Goal: Information Seeking & Learning: Learn about a topic

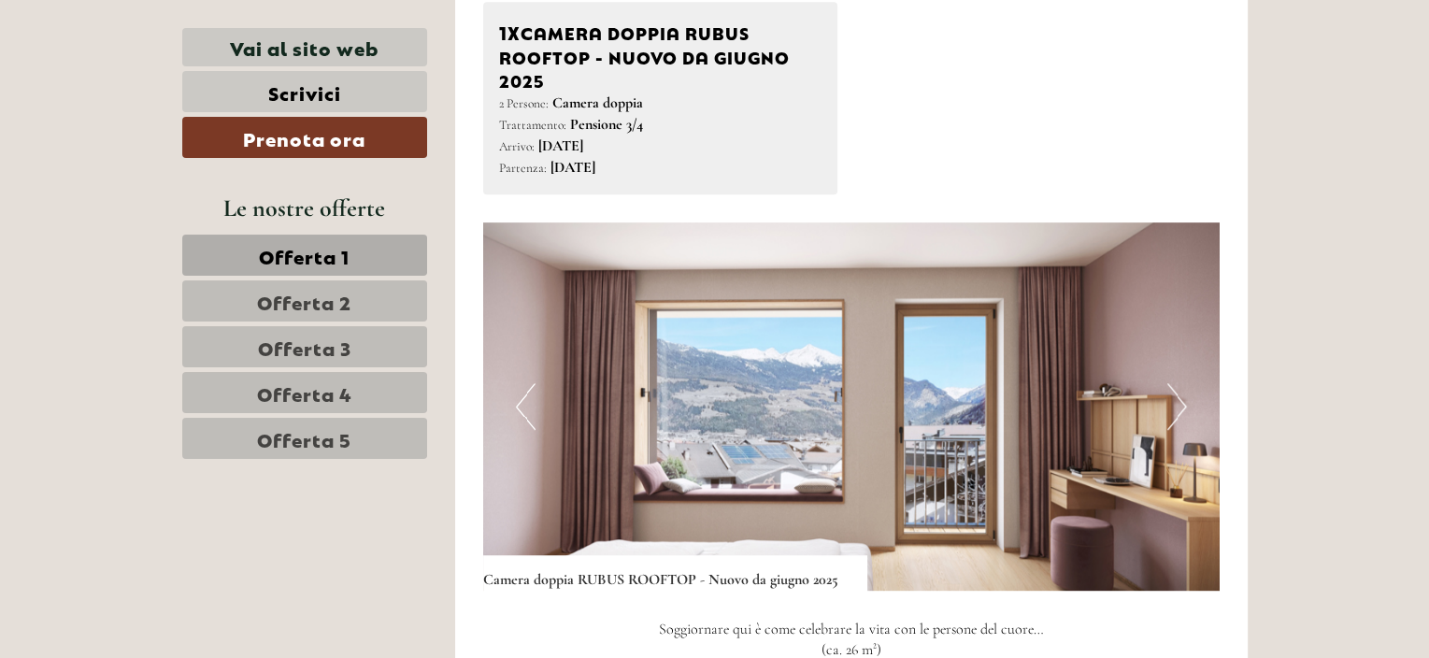
scroll to position [1122, 0]
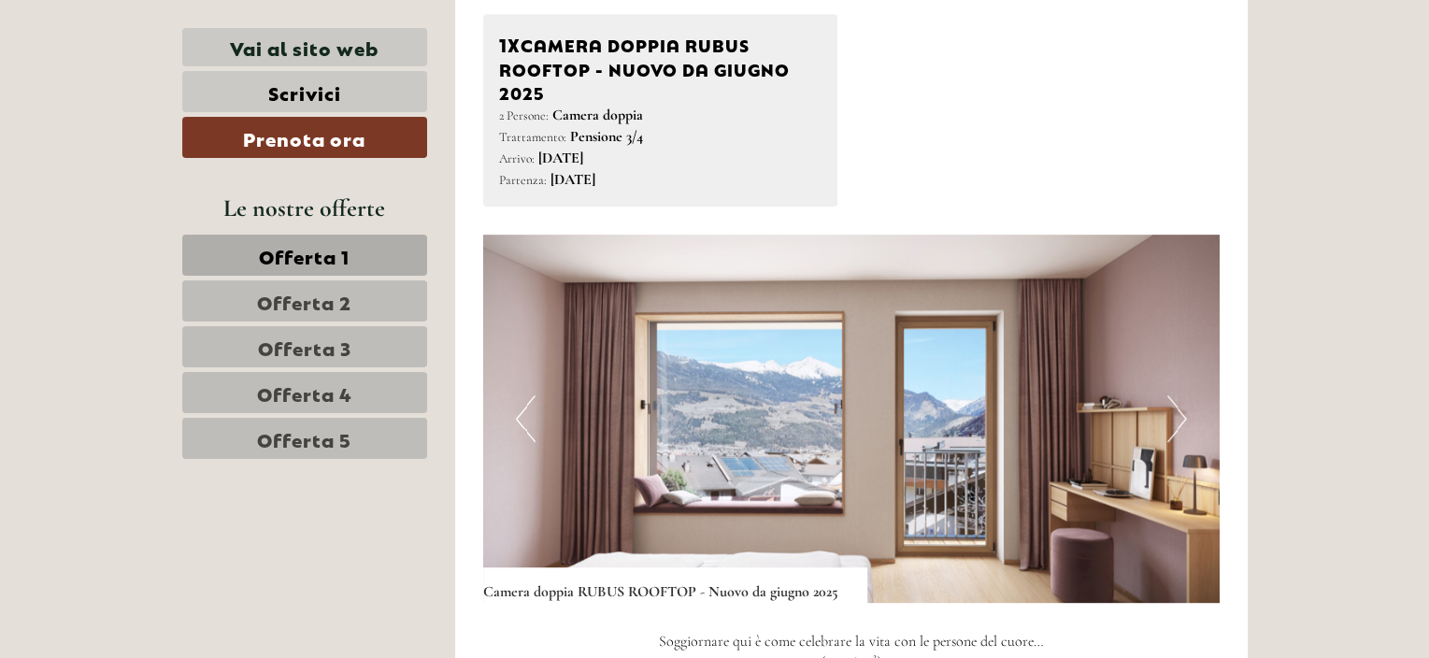
click at [519, 422] on button "Previous" at bounding box center [526, 418] width 20 height 47
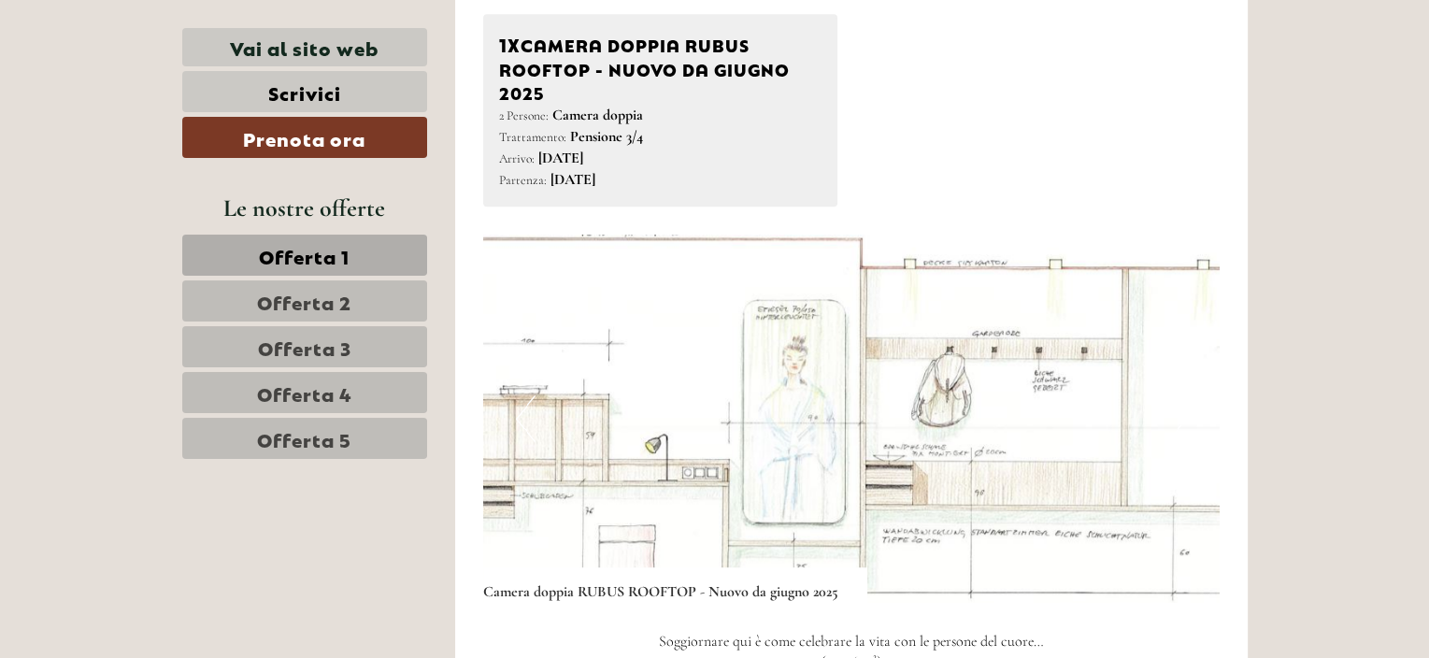
click at [519, 422] on button "Previous" at bounding box center [526, 418] width 20 height 47
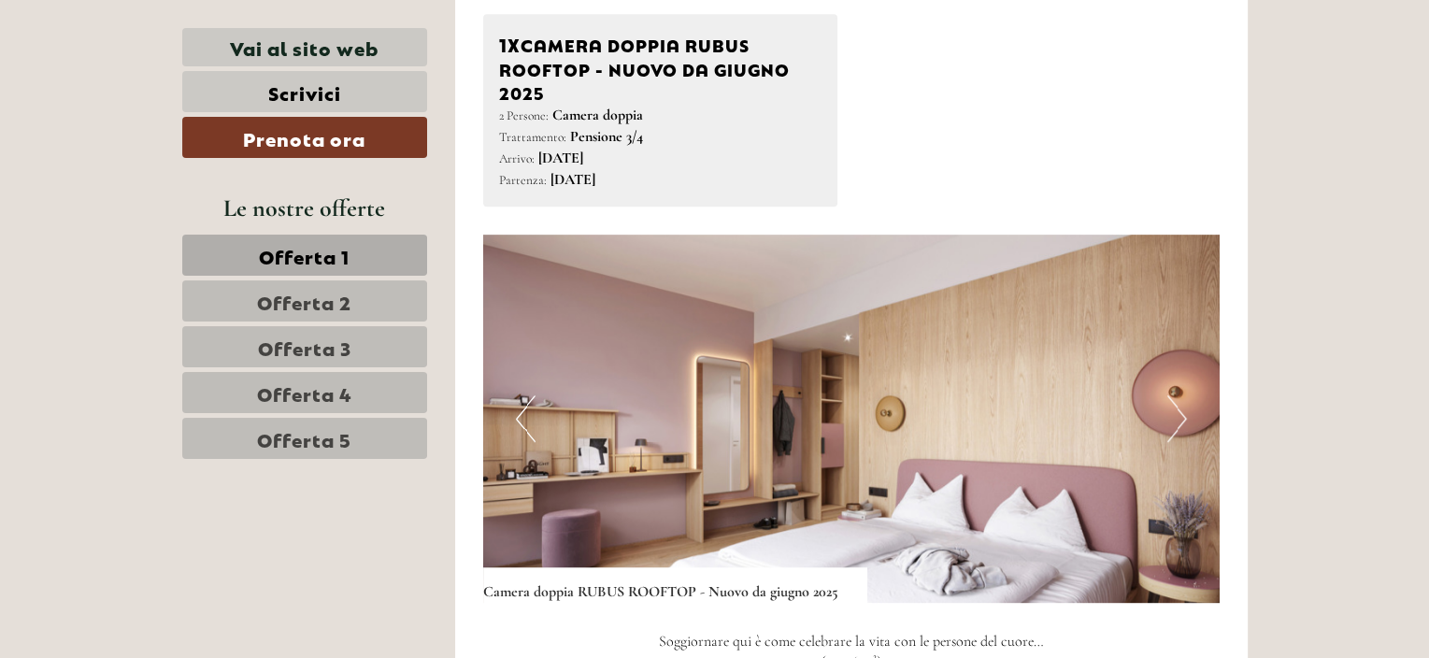
click at [519, 422] on button "Previous" at bounding box center [526, 418] width 20 height 47
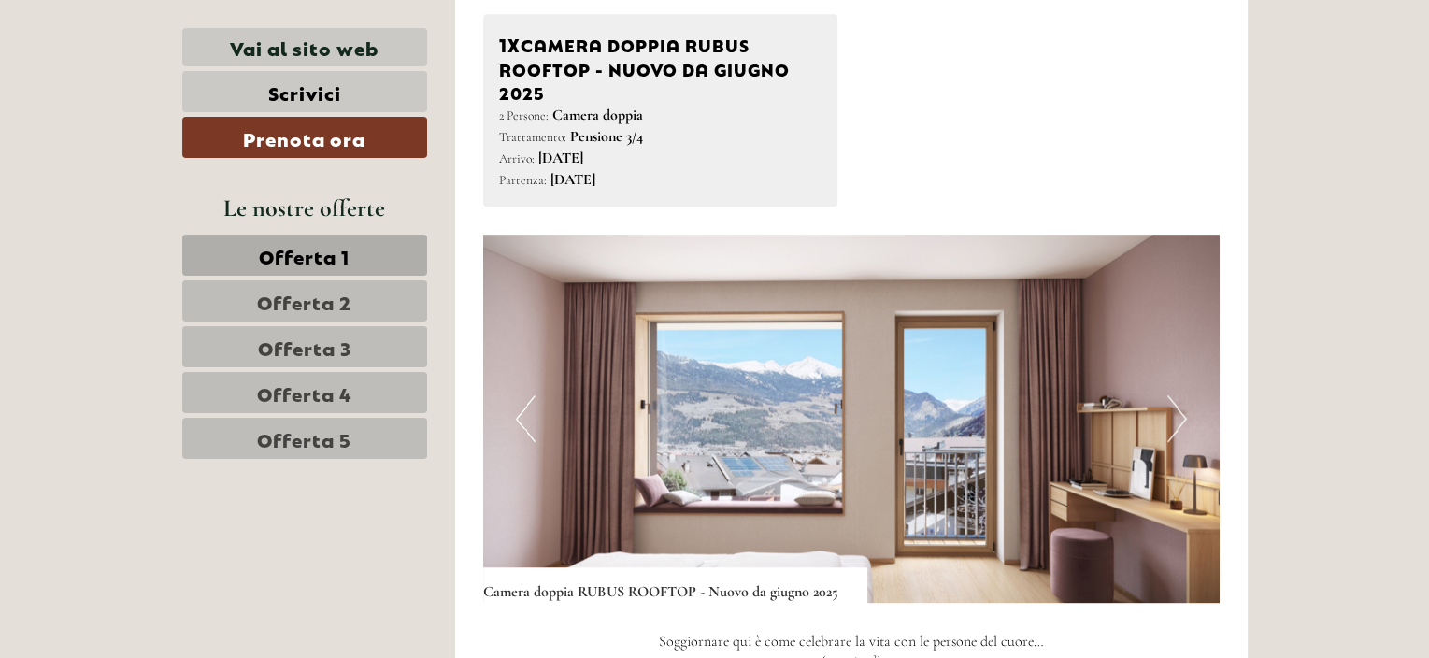
click at [519, 422] on button "Previous" at bounding box center [526, 418] width 20 height 47
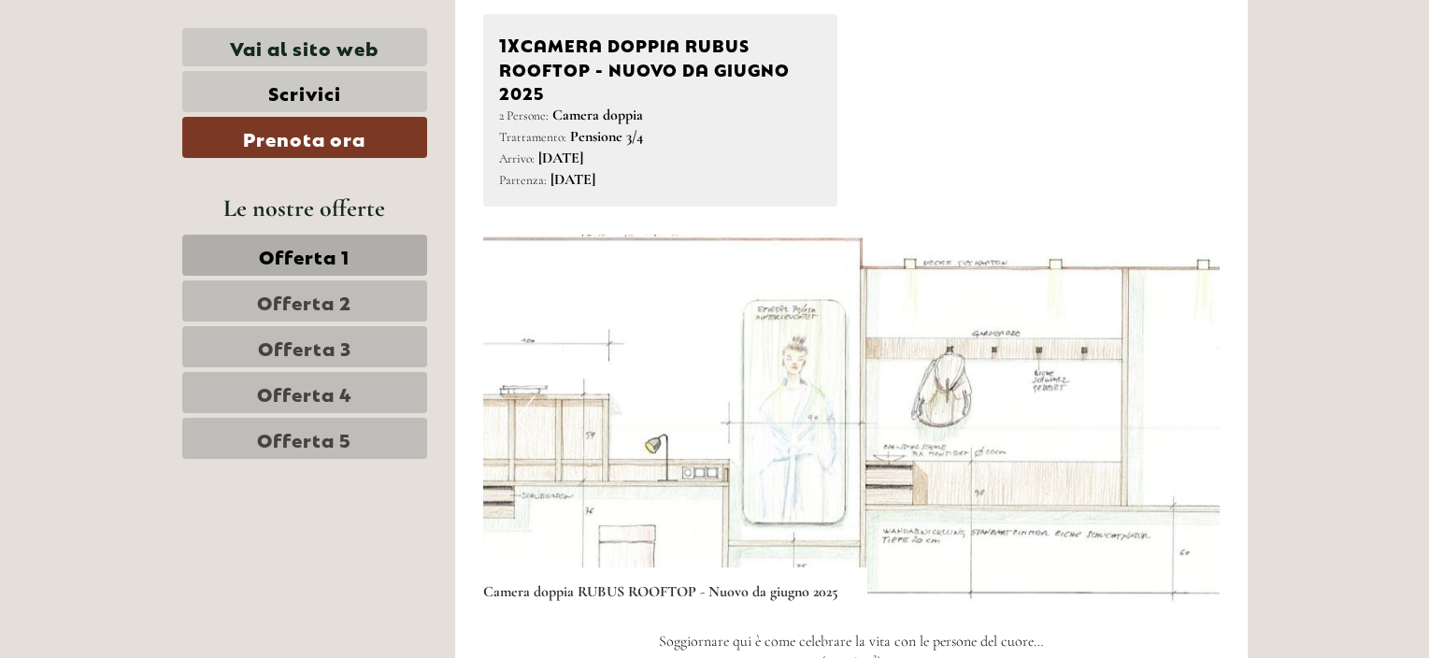
click at [519, 422] on button "Previous" at bounding box center [526, 418] width 20 height 47
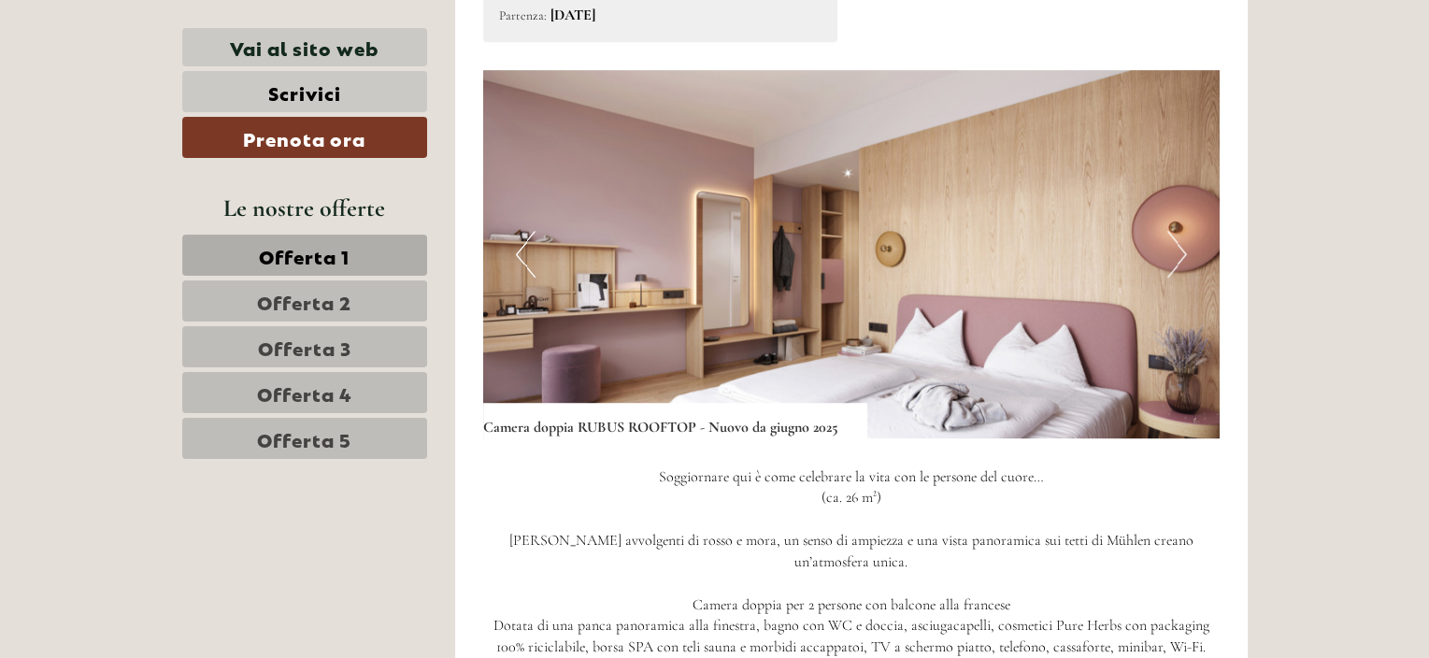
scroll to position [1309, 0]
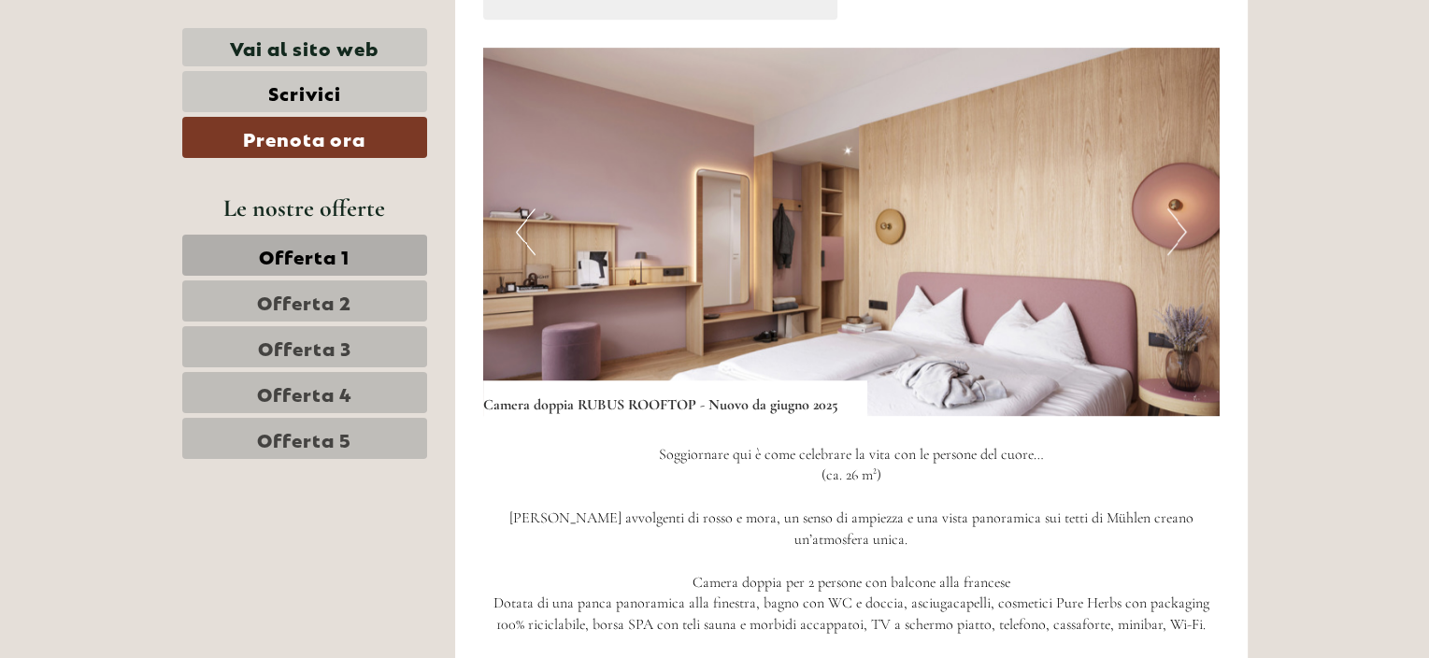
click at [323, 253] on span "Offerta 1" at bounding box center [304, 255] width 91 height 26
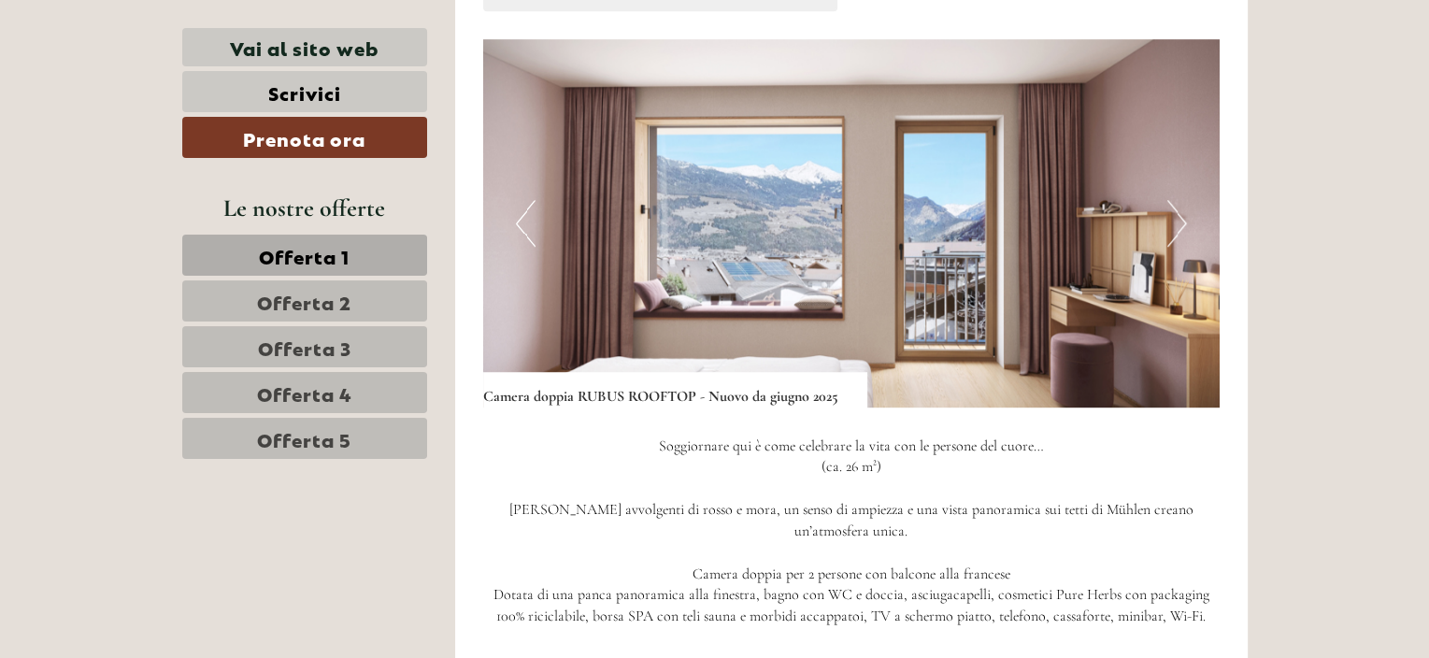
scroll to position [1296, 0]
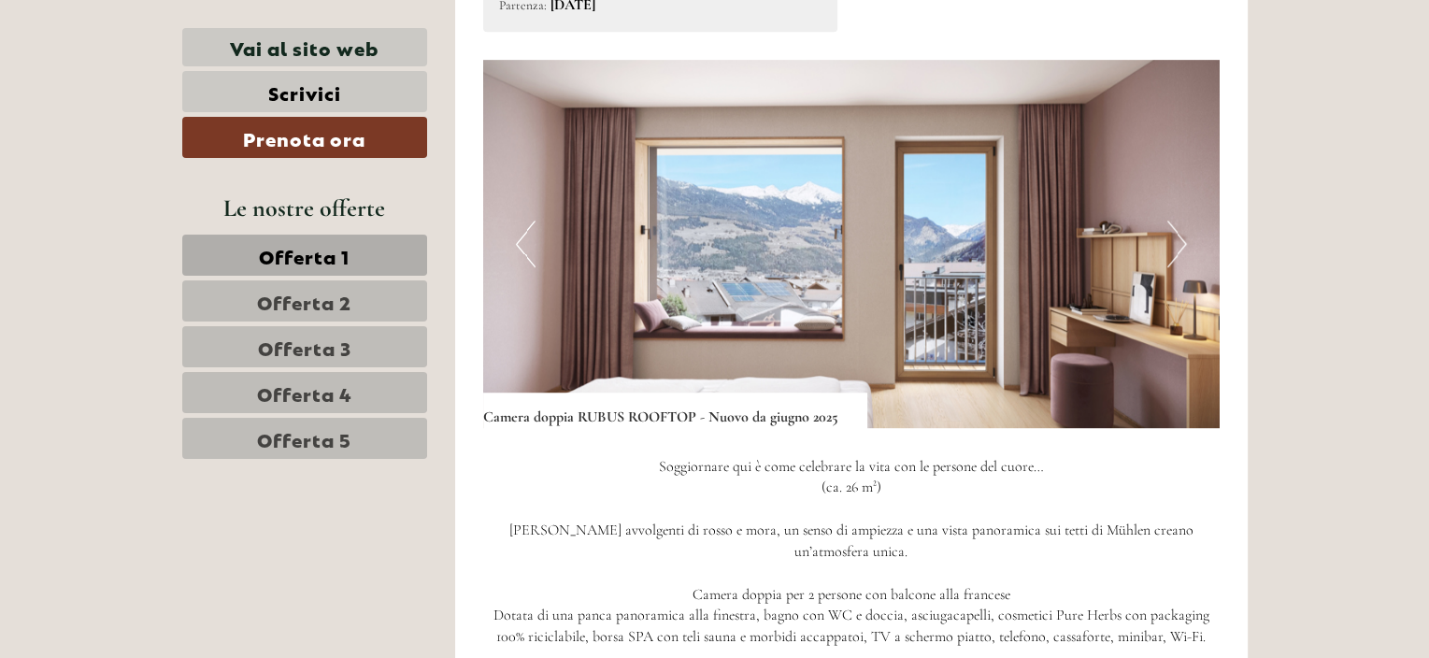
click at [521, 250] on button "Previous" at bounding box center [526, 244] width 20 height 47
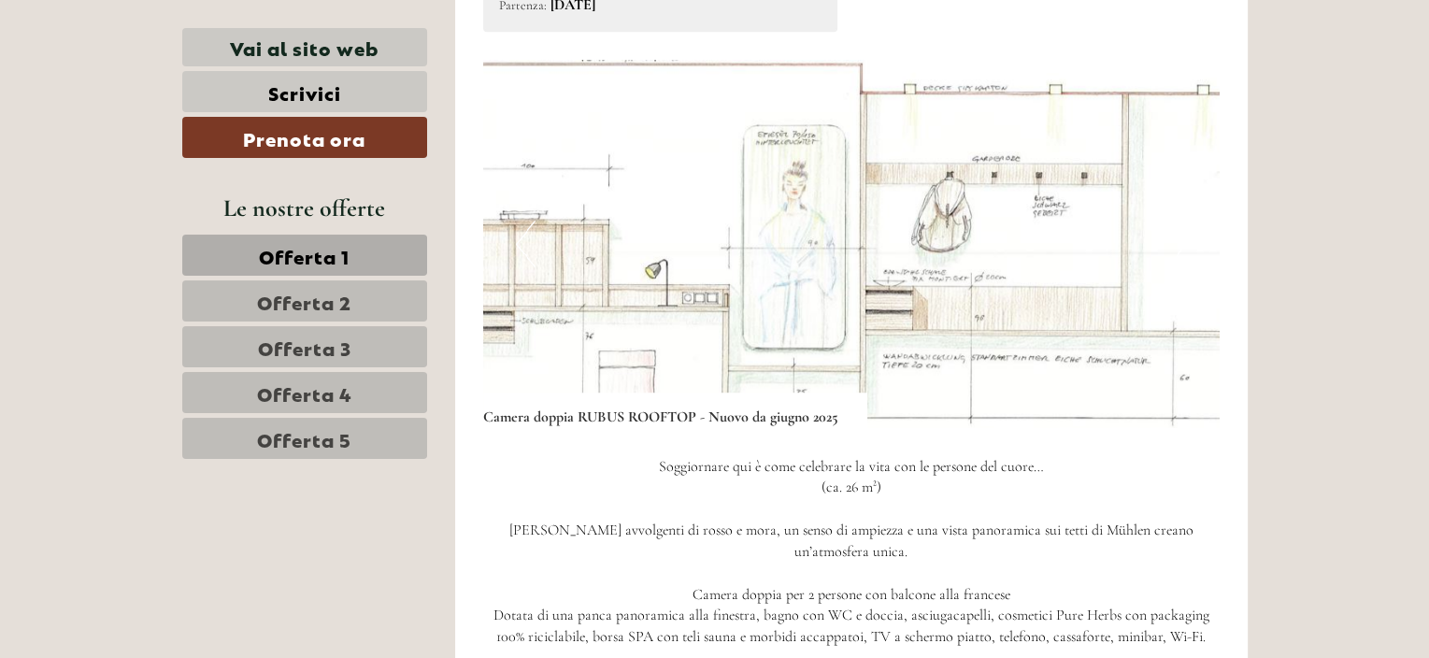
click at [521, 250] on button "Previous" at bounding box center [526, 244] width 20 height 47
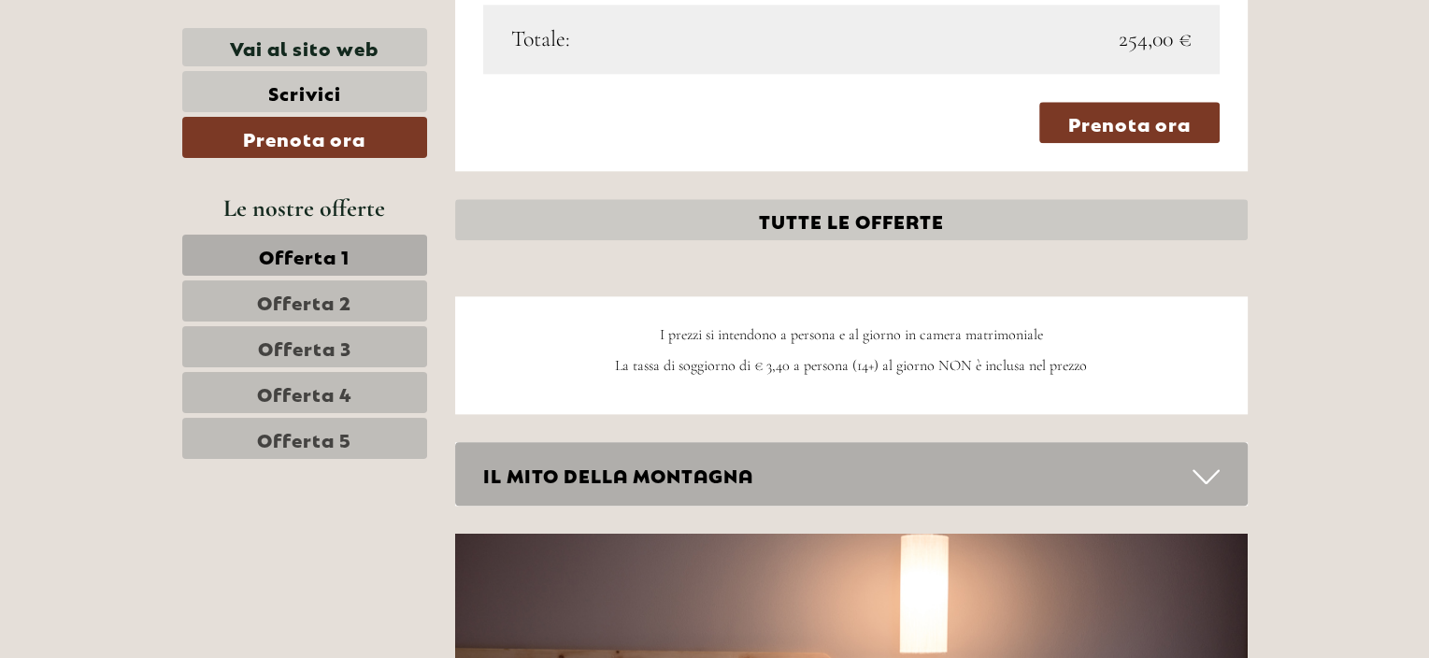
scroll to position [2138, 0]
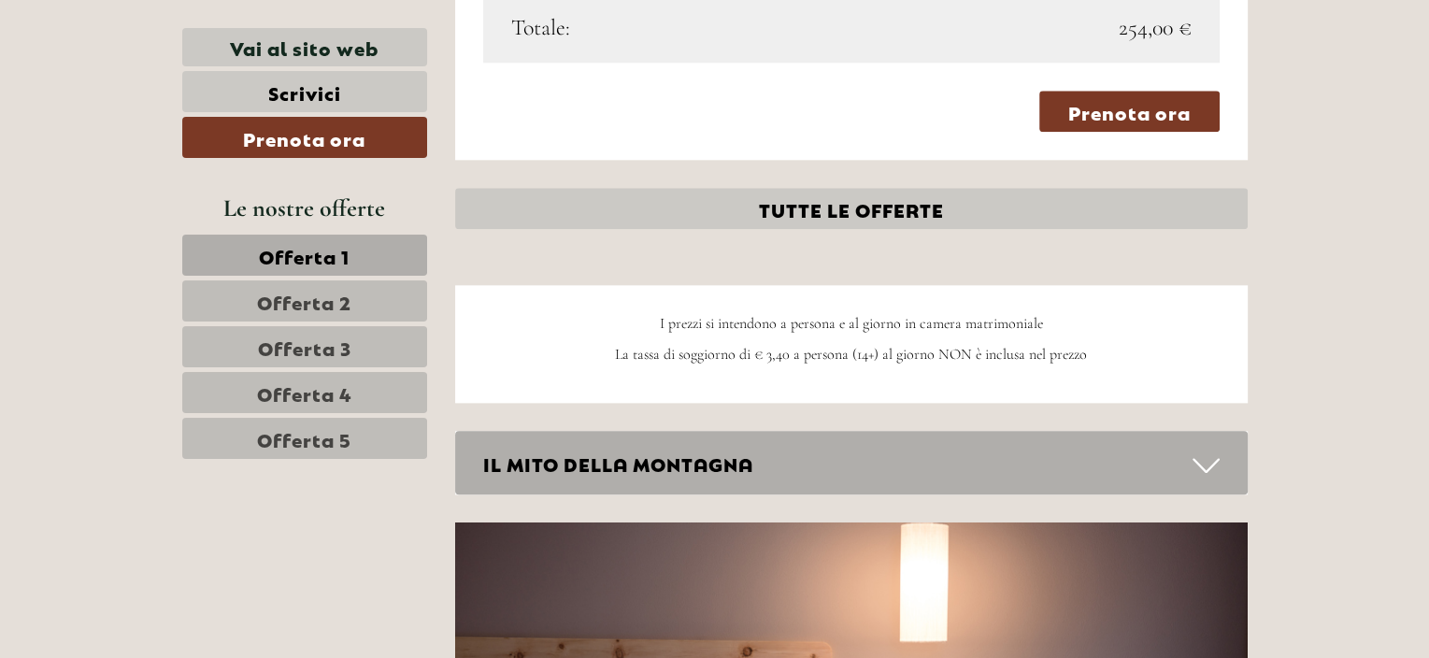
click at [311, 298] on span "Offerta 2" at bounding box center [304, 301] width 94 height 26
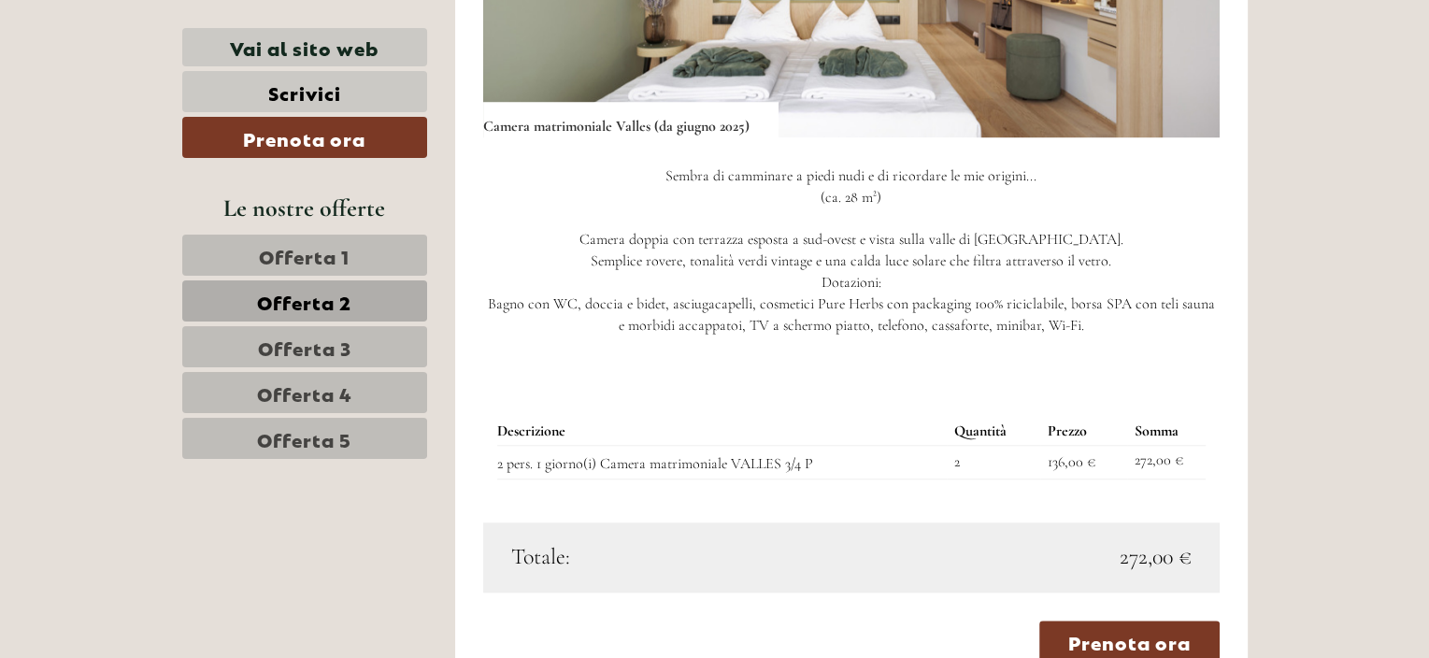
scroll to position [1577, 0]
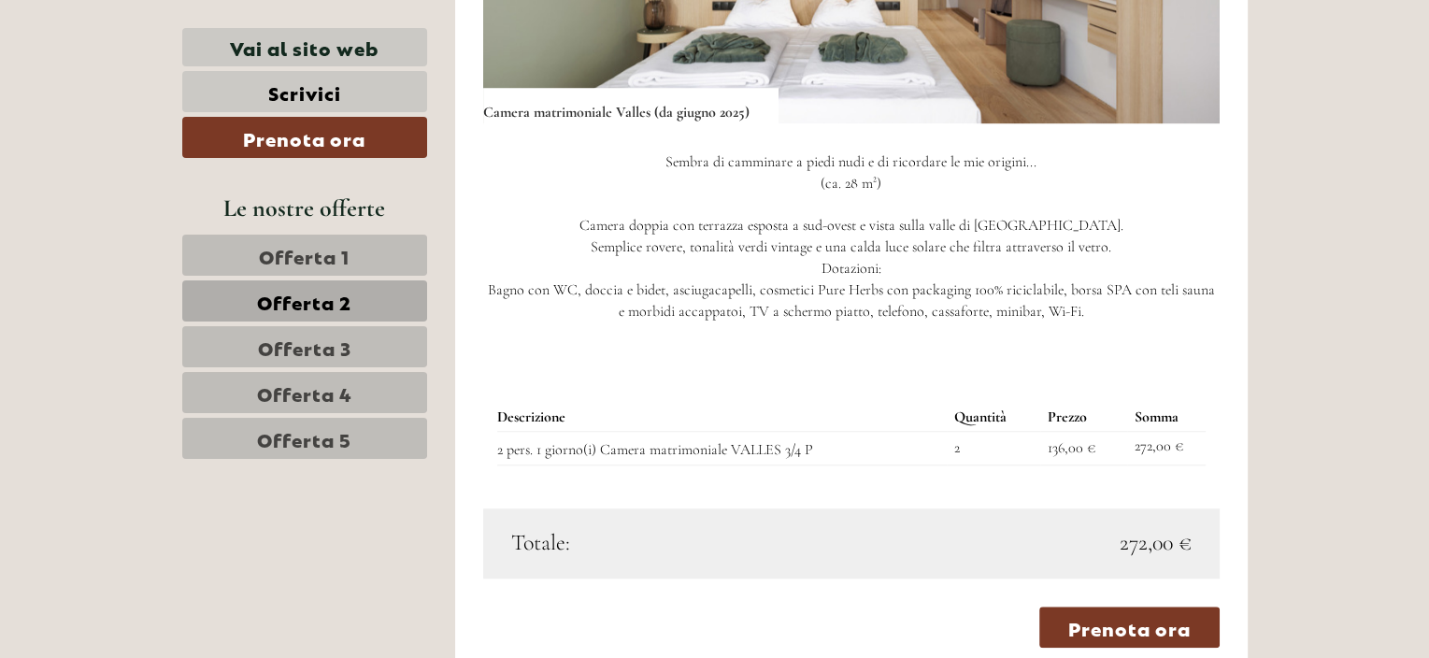
click at [294, 339] on span "Offerta 3" at bounding box center [304, 347] width 93 height 26
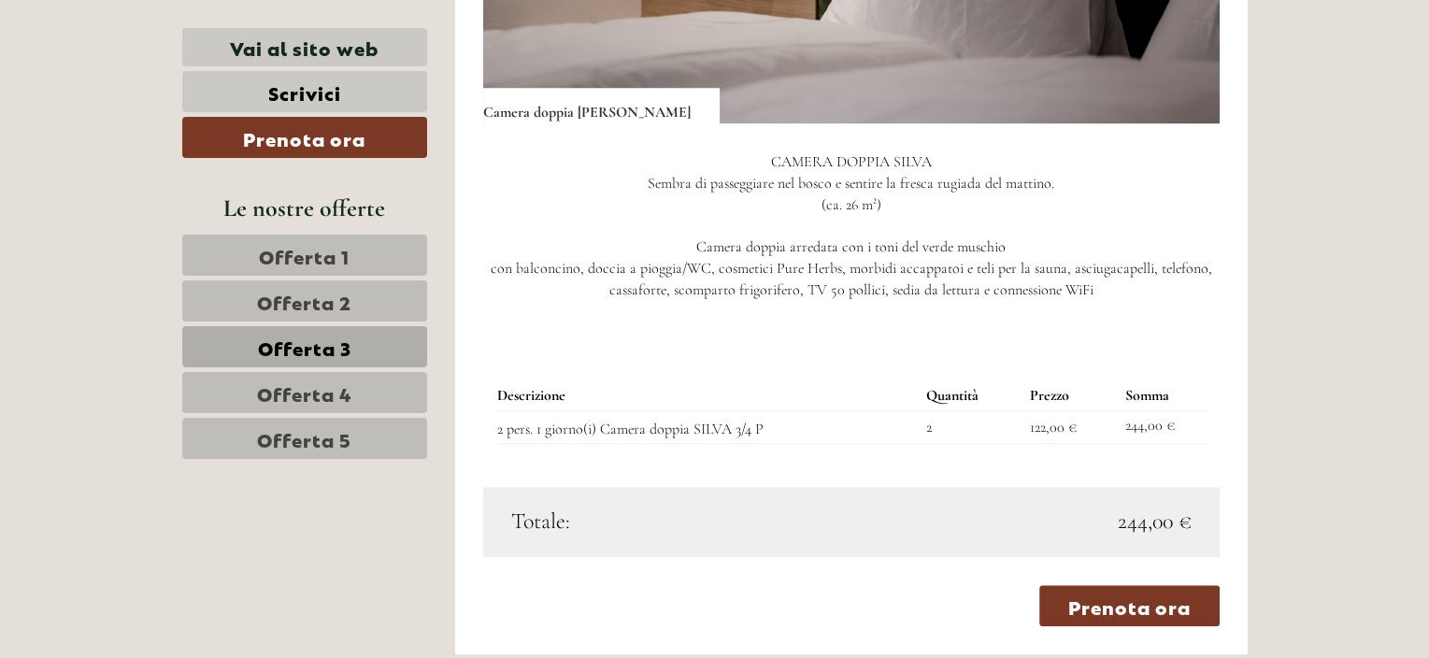
click at [322, 388] on span "Offerta 4" at bounding box center [304, 392] width 95 height 26
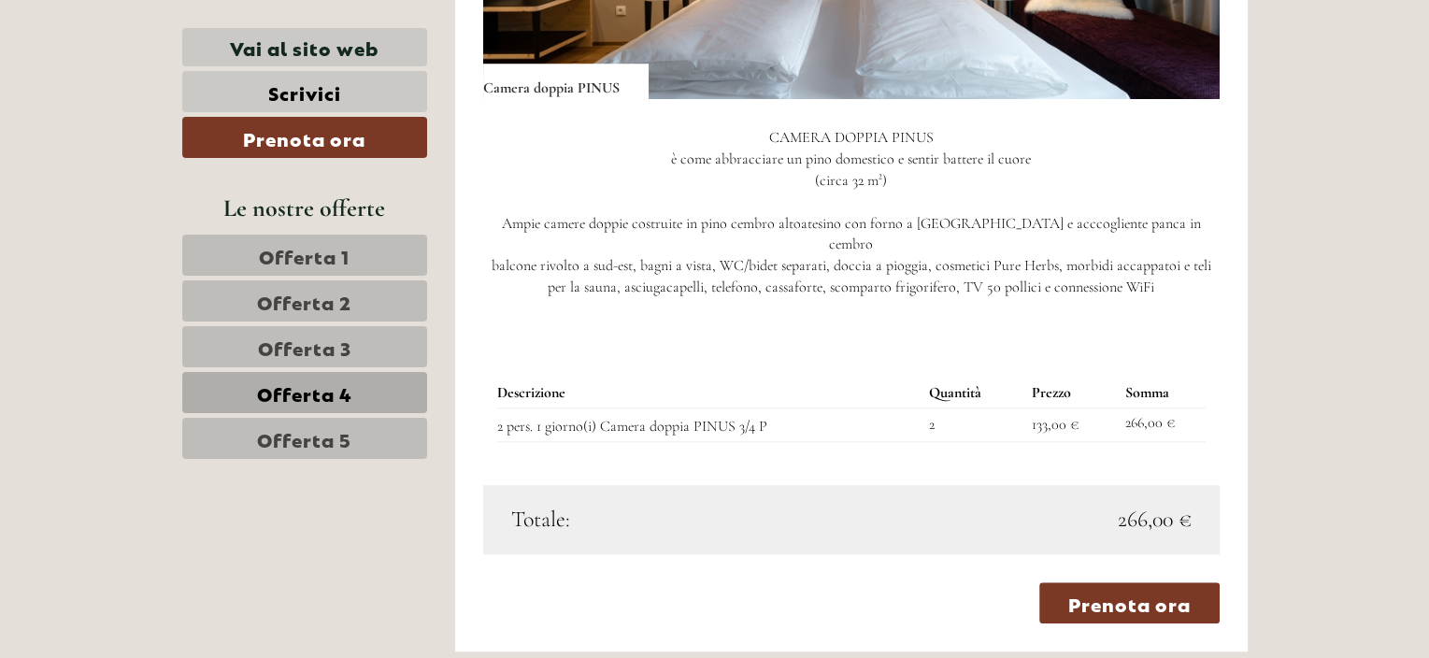
click at [308, 436] on span "Offerta 5" at bounding box center [304, 438] width 94 height 26
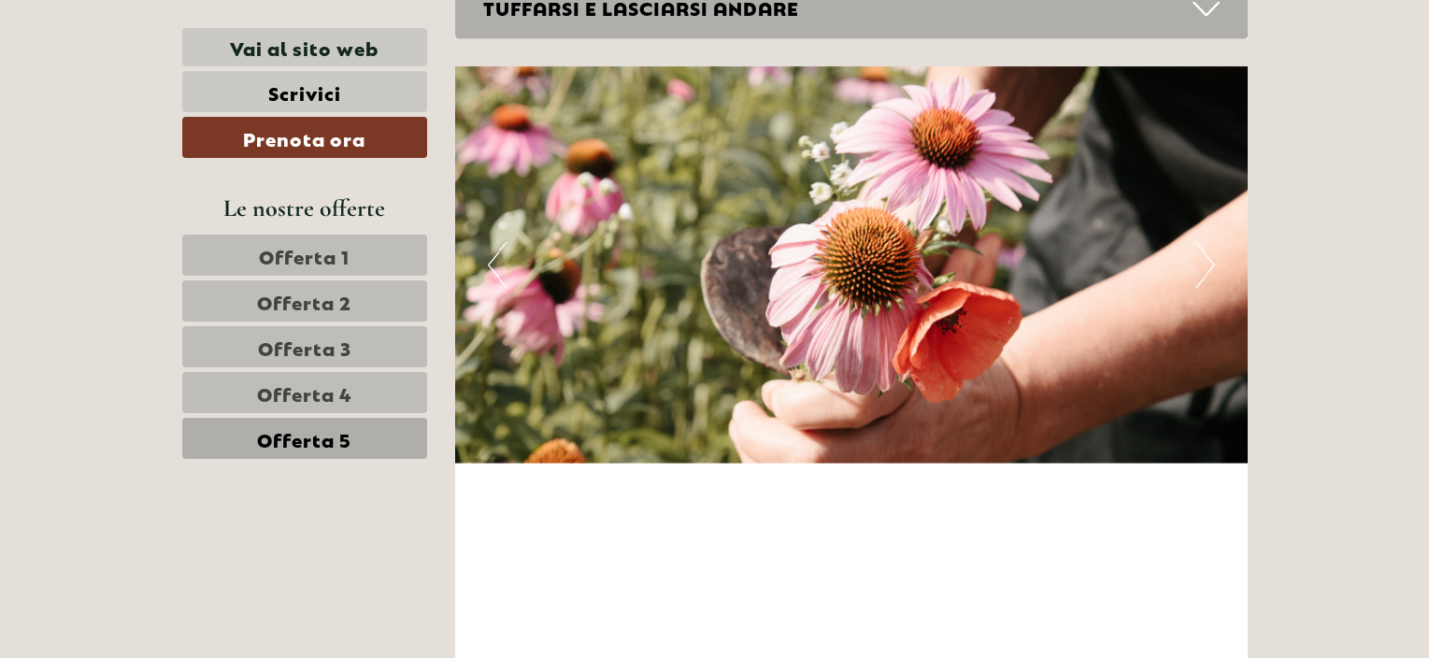
scroll to position [3913, 0]
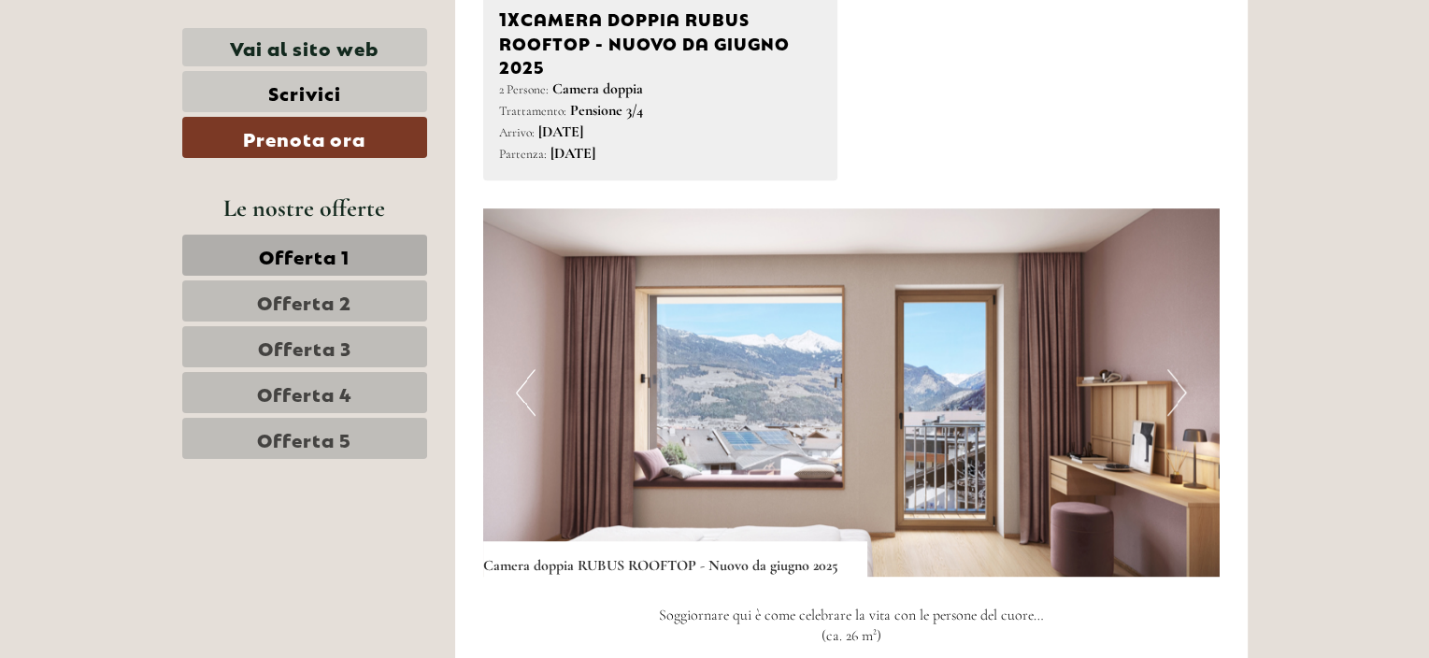
scroll to position [935, 0]
